Goal: Information Seeking & Learning: Learn about a topic

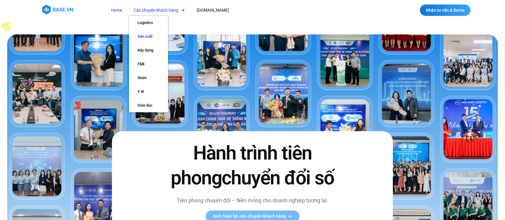
click at [156, 33] on link "Sản xuất" at bounding box center [148, 37] width 39 height 14
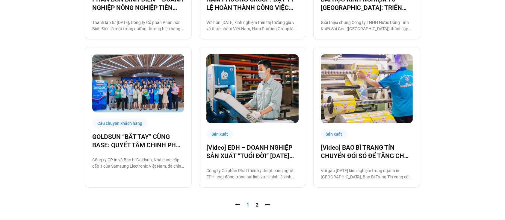
scroll to position [581, 0]
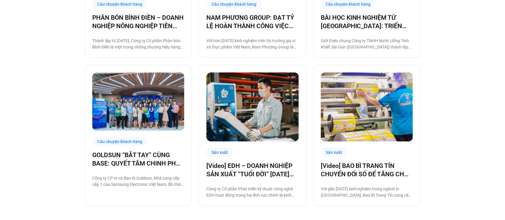
click at [257, 220] on link "Trang 2" at bounding box center [257, 224] width 3 height 6
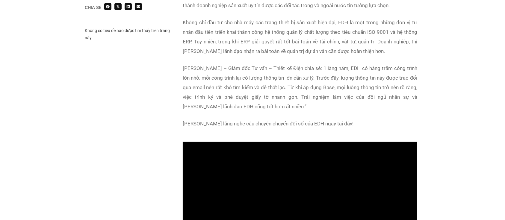
scroll to position [433, 0]
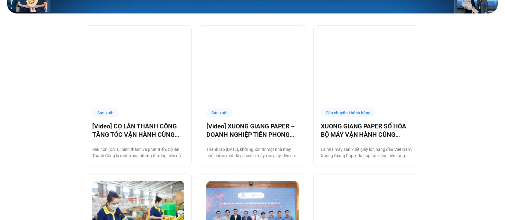
scroll to position [161, 0]
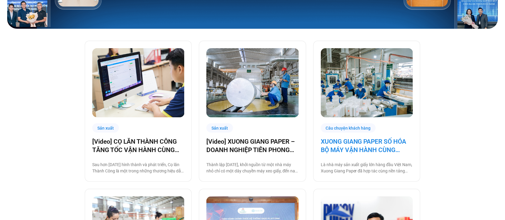
click at [364, 138] on link "XUONG GIANG PAPER SỐ HÓA BỘ MÁY VẬN HÀNH CÙNG BASE.VN" at bounding box center [367, 146] width 92 height 17
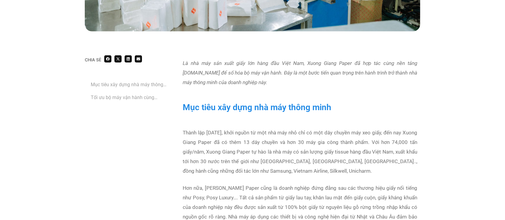
scroll to position [328, 0]
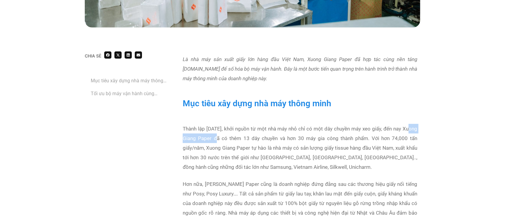
copy p "Xuong Giang Paper"
drag, startPoint x: 183, startPoint y: 135, endPoint x: 226, endPoint y: 135, distance: 43.5
click at [226, 135] on p "Thành lập [DATE], khởi nguồn từ một nhà máy nhỏ chỉ có một dây chuyền máy xeo g…" at bounding box center [300, 148] width 235 height 48
